Goal: Task Accomplishment & Management: Use online tool/utility

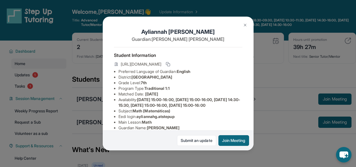
scroll to position [72, 0]
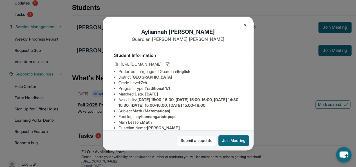
click at [306, 101] on div "[PERSON_NAME] Guardian: [PERSON_NAME] Student Information [URL][DOMAIN_NAME] Pr…" at bounding box center [178, 83] width 356 height 167
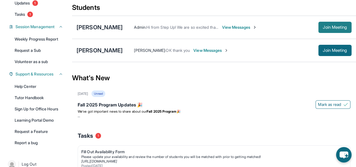
click at [329, 29] on span "Join Meeting" at bounding box center [335, 27] width 24 height 3
click at [241, 30] on span "View Messages" at bounding box center [239, 27] width 35 height 6
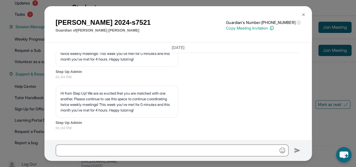
scroll to position [7460, 0]
click at [305, 14] on img at bounding box center [303, 14] width 5 height 5
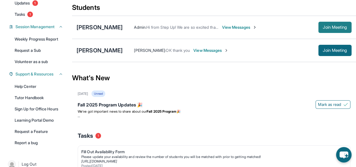
click at [328, 29] on span "Join Meeting" at bounding box center [335, 27] width 24 height 3
click at [336, 29] on span "Join Meeting" at bounding box center [335, 27] width 24 height 3
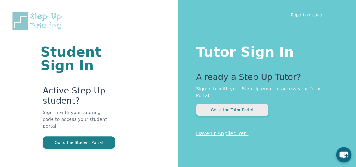
click at [224, 106] on button "Go to the Tutor Portal" at bounding box center [232, 110] width 72 height 12
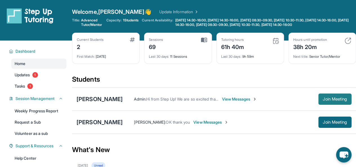
click at [338, 101] on span "Join Meeting" at bounding box center [335, 98] width 24 height 3
